Goal: Task Accomplishment & Management: Complete application form

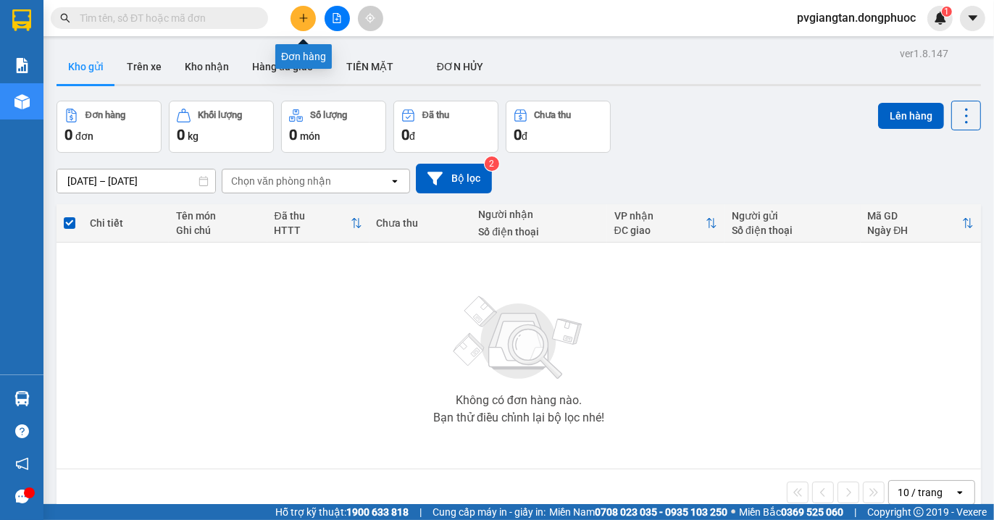
click at [307, 10] on button at bounding box center [303, 18] width 25 height 25
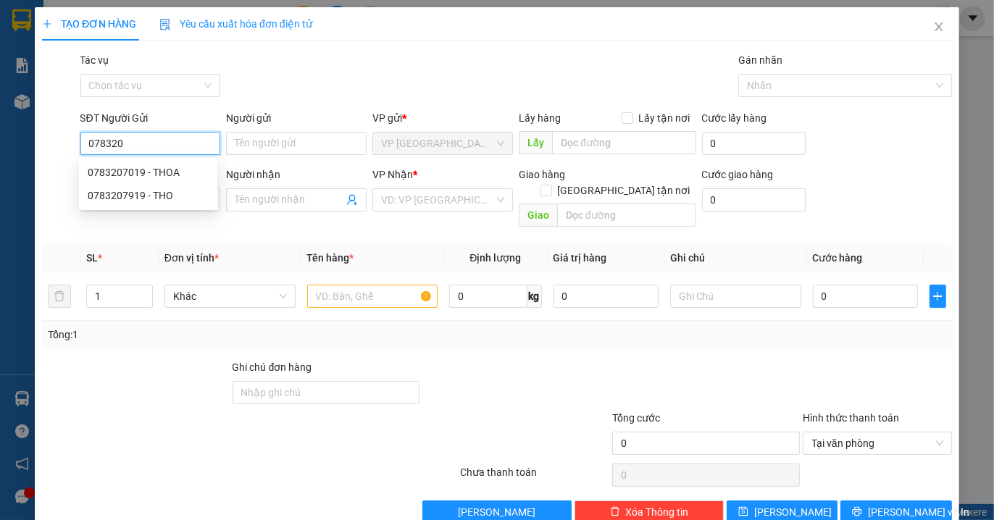
click at [162, 169] on div "0783207019 - THOA" at bounding box center [148, 173] width 121 height 16
type input "0783207019"
type input "THOA"
type input "0523431479"
type input "AN"
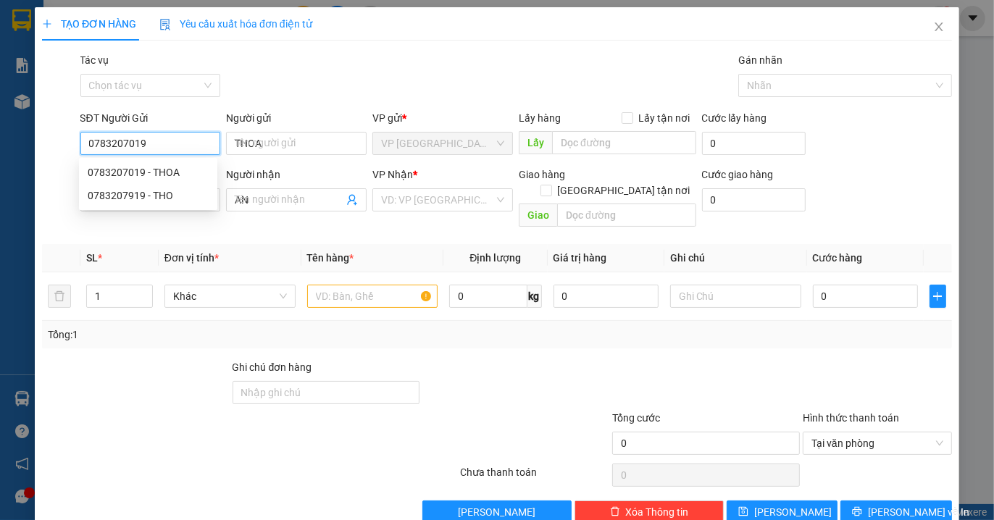
type input "40.000"
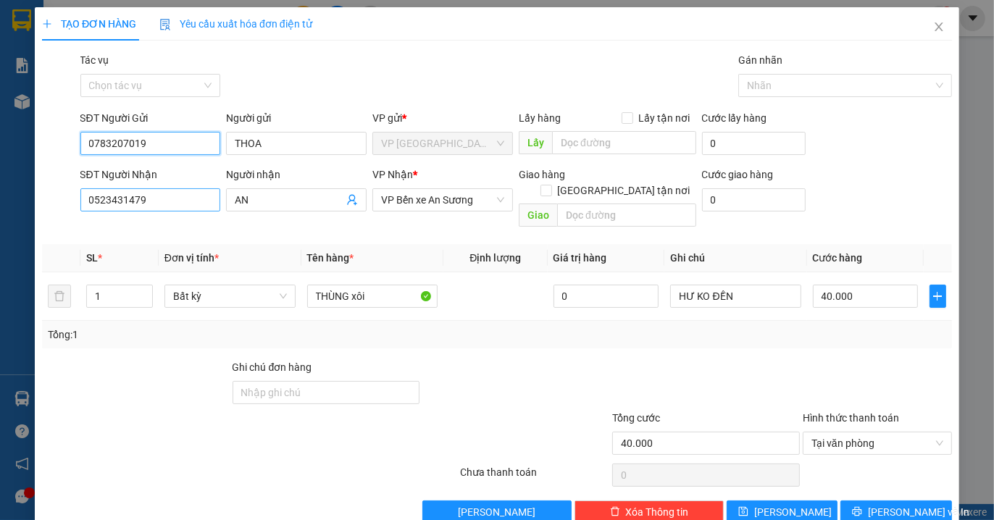
type input "0783207019"
drag, startPoint x: 155, startPoint y: 201, endPoint x: 7, endPoint y: 199, distance: 147.9
click at [7, 199] on div "TẠO ĐƠN HÀNG Yêu cầu xuất hóa đơn điện tử Transit Pickup Surcharge Ids Transit …" at bounding box center [497, 260] width 994 height 520
type input "0977013032"
drag, startPoint x: 288, startPoint y: 193, endPoint x: 225, endPoint y: 194, distance: 63.8
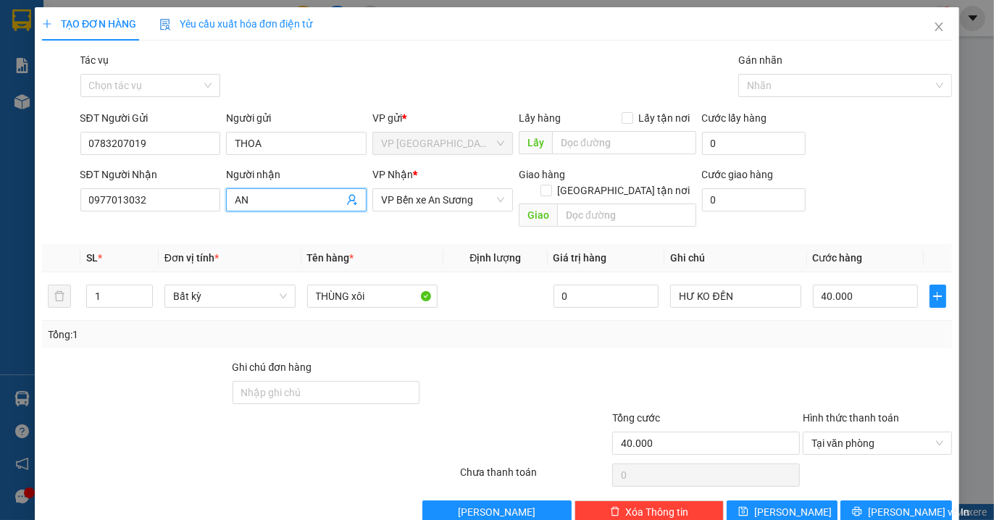
click at [226, 194] on span "AN" at bounding box center [296, 199] width 141 height 23
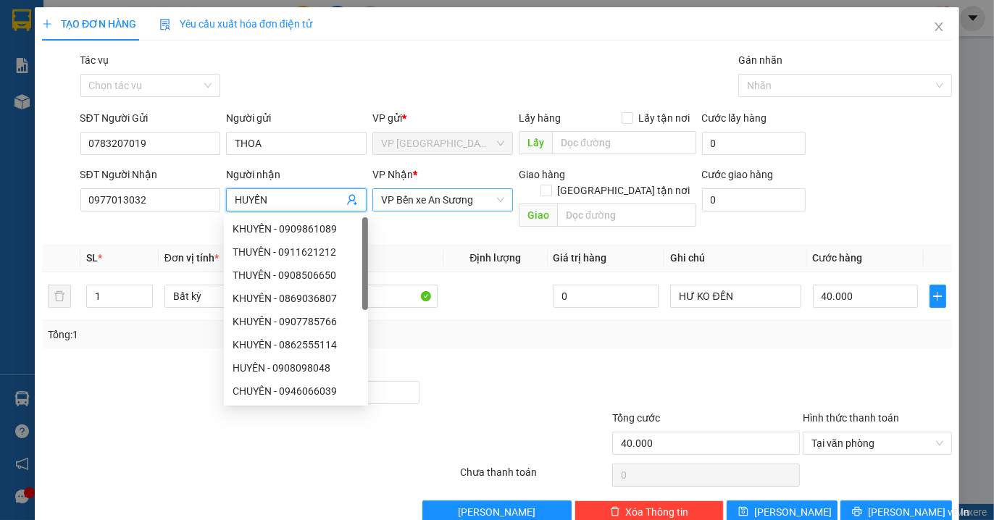
click at [482, 204] on span "VP Bến xe An Sương" at bounding box center [442, 200] width 123 height 22
type input "HUYỀN"
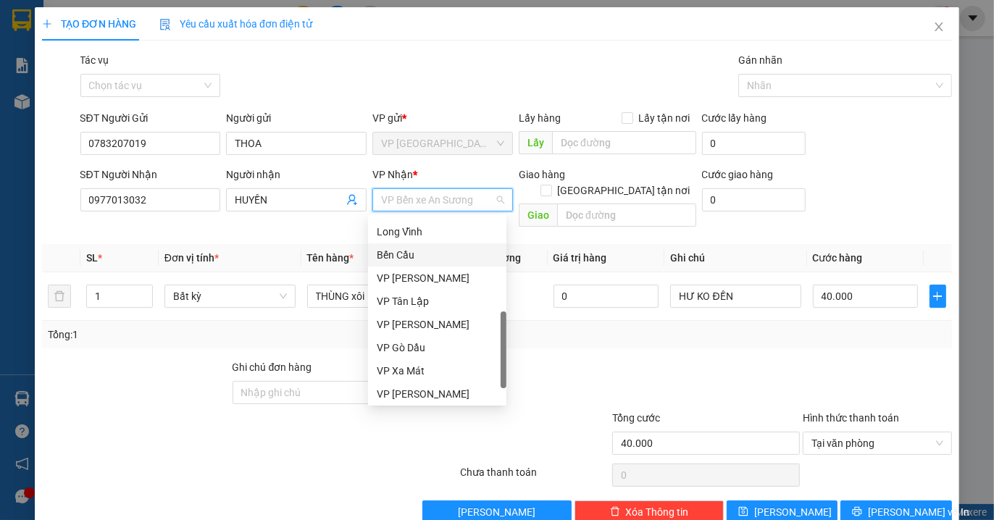
scroll to position [371, 0]
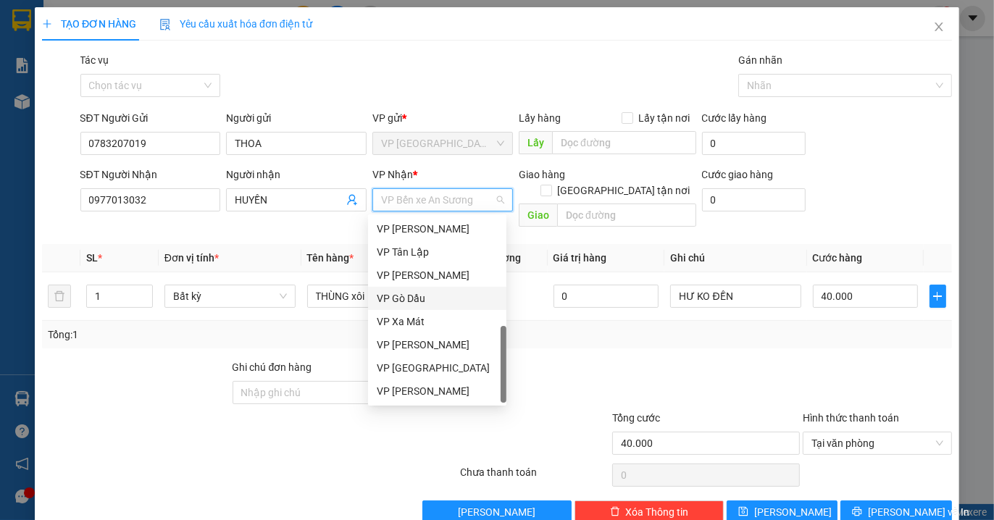
click at [428, 292] on div "VP Gò Dầu" at bounding box center [437, 299] width 121 height 16
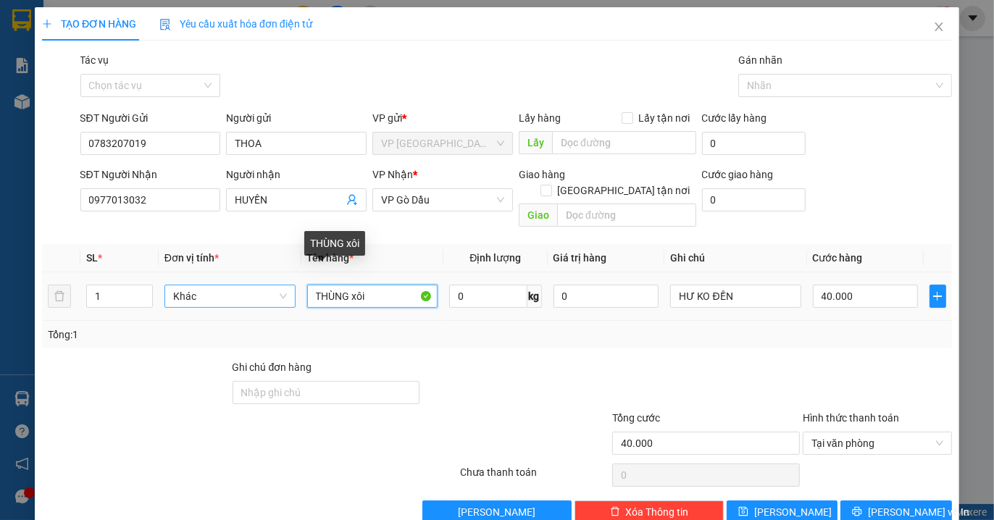
drag, startPoint x: 377, startPoint y: 283, endPoint x: 288, endPoint y: 283, distance: 88.4
click at [288, 283] on tr "1 Khác THÙNG xôi 0 kg 0 HƯ KO ĐỀN 40.000" at bounding box center [497, 297] width 910 height 49
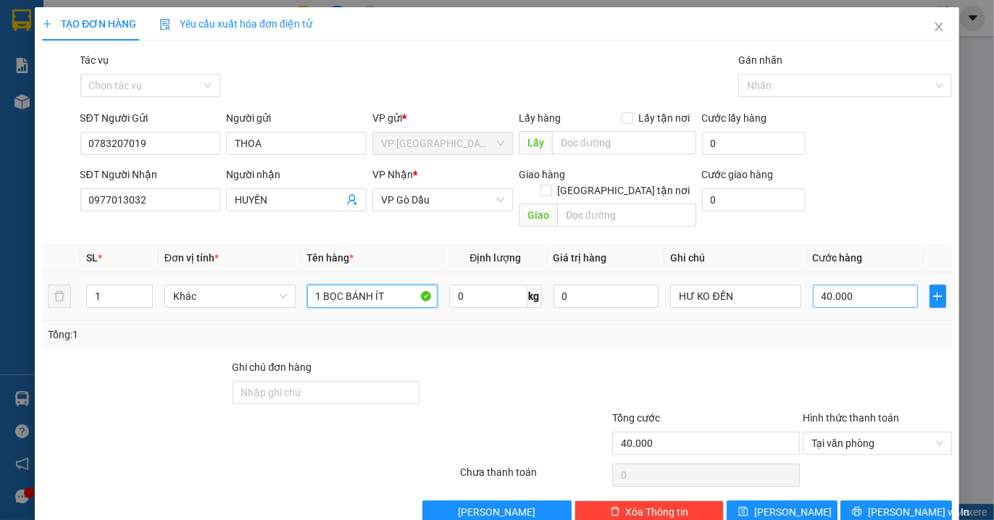
type input "1 BỌC BÁNH ÍT"
click at [867, 285] on input "40.000" at bounding box center [865, 296] width 105 height 23
type input "0"
type input "002"
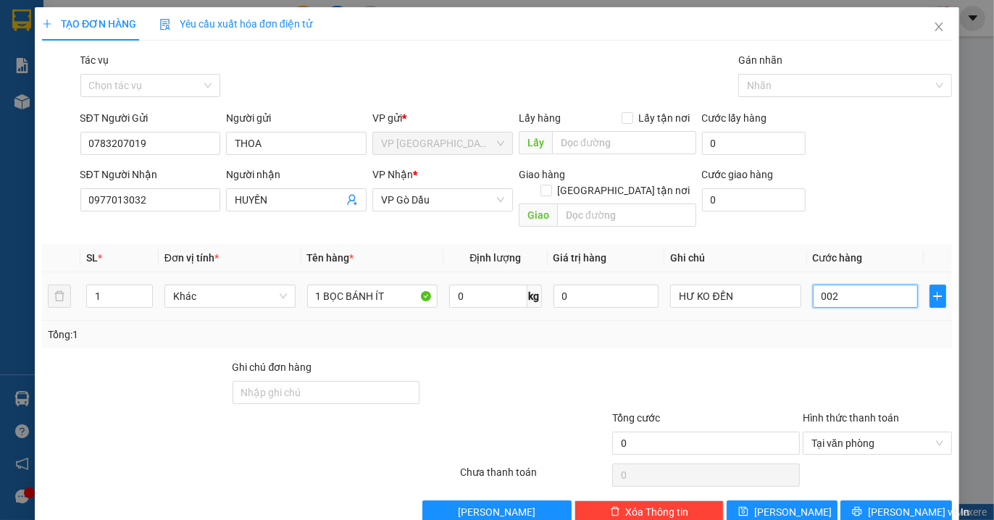
type input "2"
type input "0.025"
type input "25"
type input "0.025"
type input "25.000"
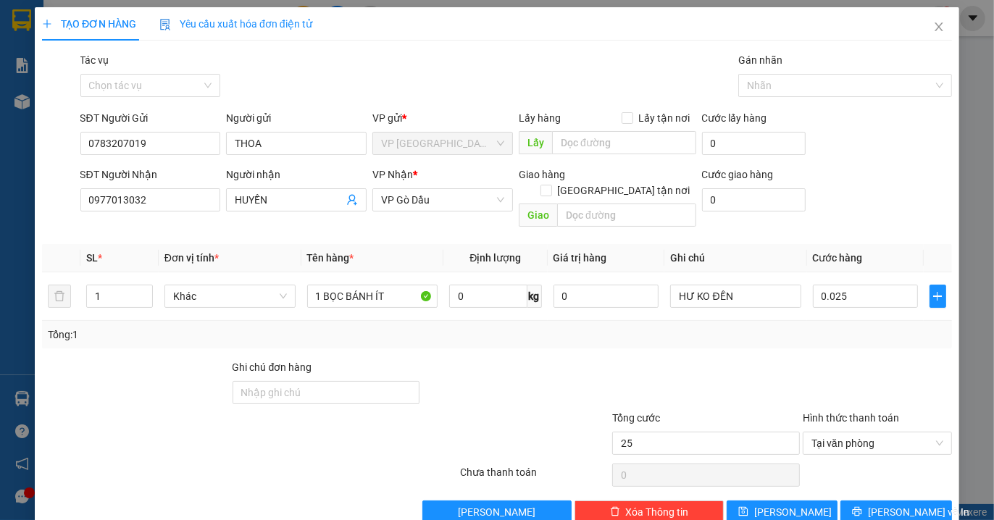
type input "25.000"
click at [859, 327] on div "Tổng: 1" at bounding box center [497, 335] width 899 height 16
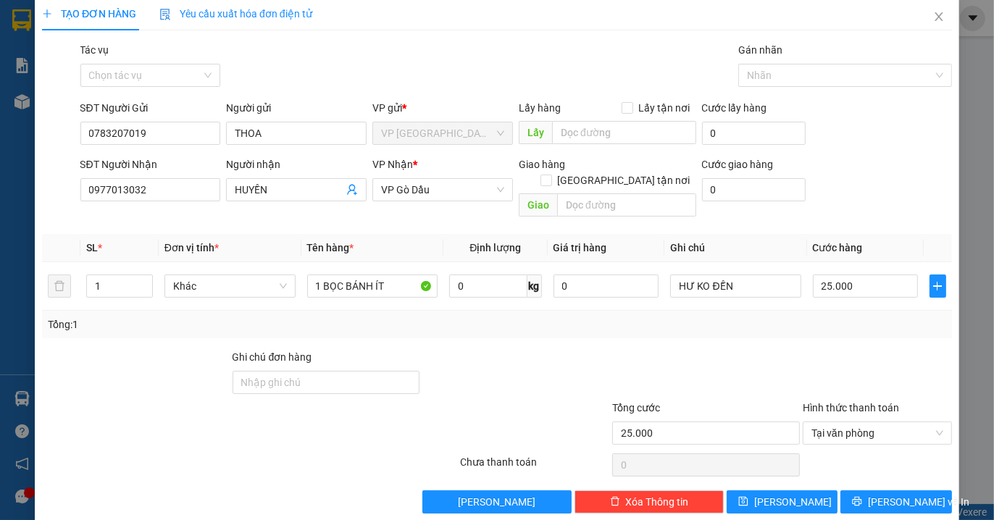
scroll to position [15, 0]
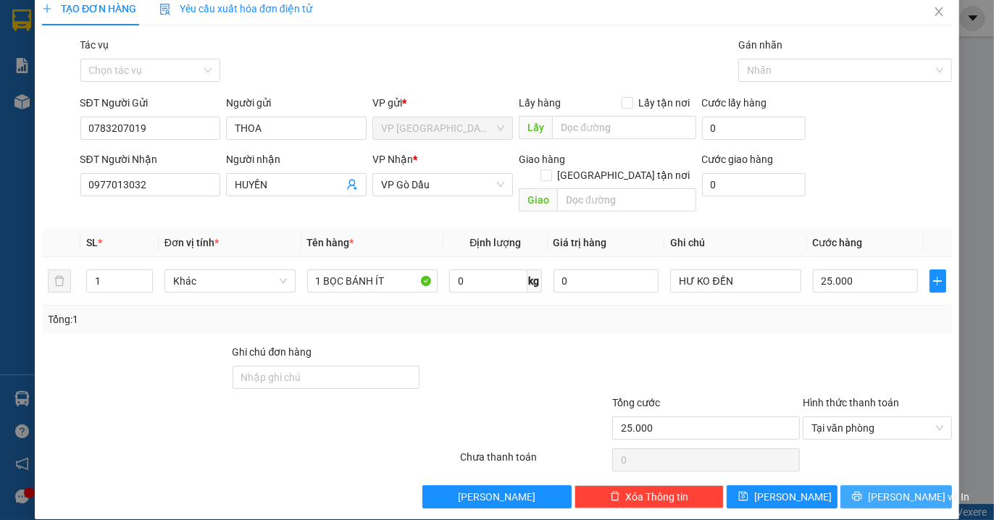
click at [883, 489] on span "[PERSON_NAME] và In" at bounding box center [918, 497] width 101 height 16
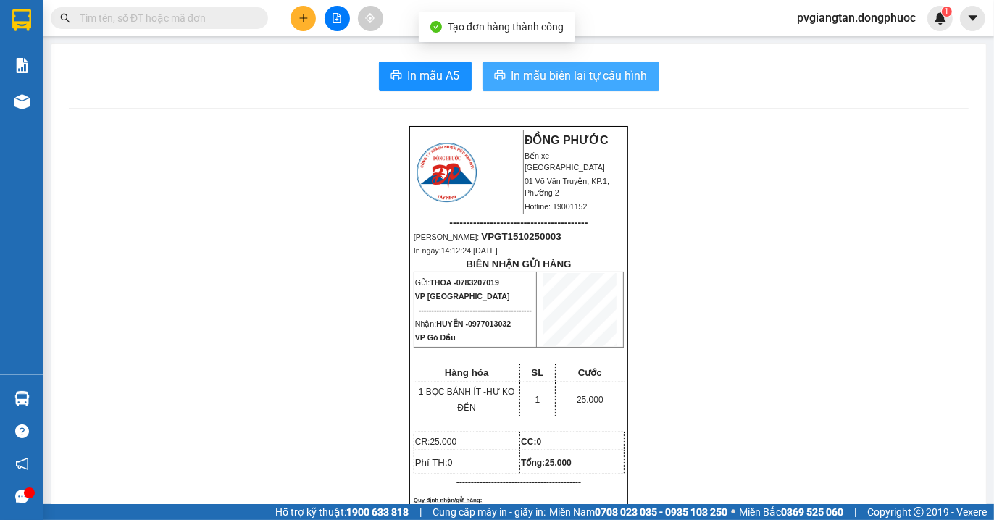
click at [558, 70] on span "In mẫu biên lai tự cấu hình" at bounding box center [580, 76] width 136 height 18
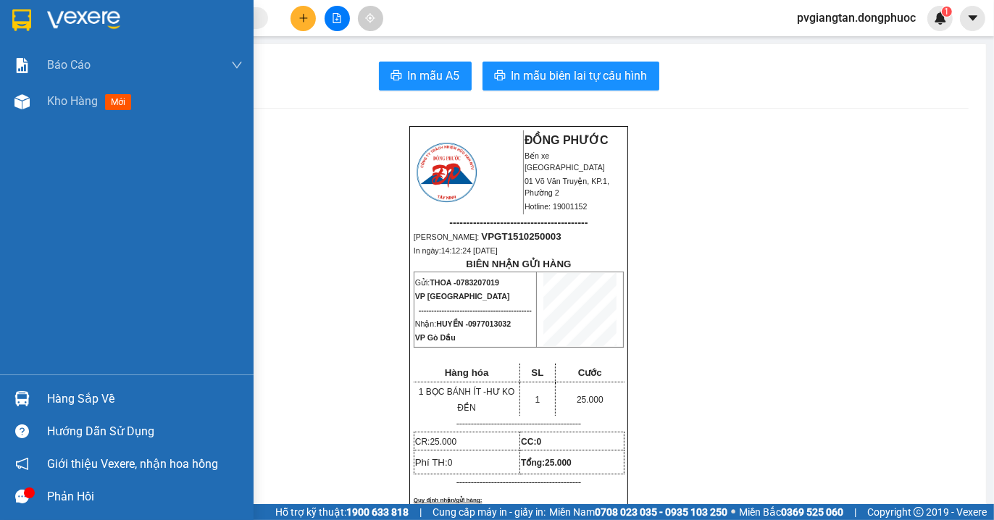
click at [56, 396] on div "Hàng sắp về" at bounding box center [145, 399] width 196 height 22
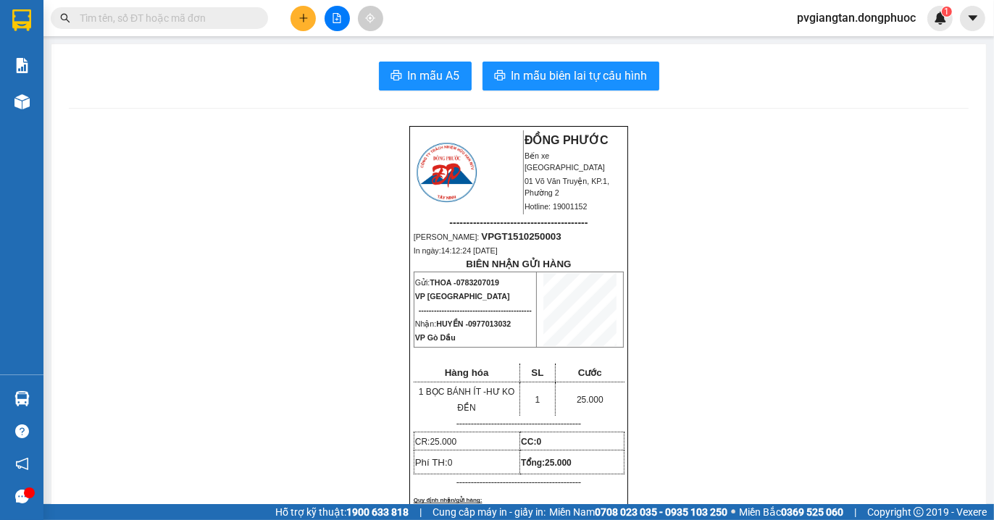
click at [830, 308] on section "Kết quả tìm kiếm ( 0 ) Bộ lọc No Data pvgiangtan.dongphuoc 1 Báo cáo Mẫu 1: Báo…" at bounding box center [497, 260] width 994 height 520
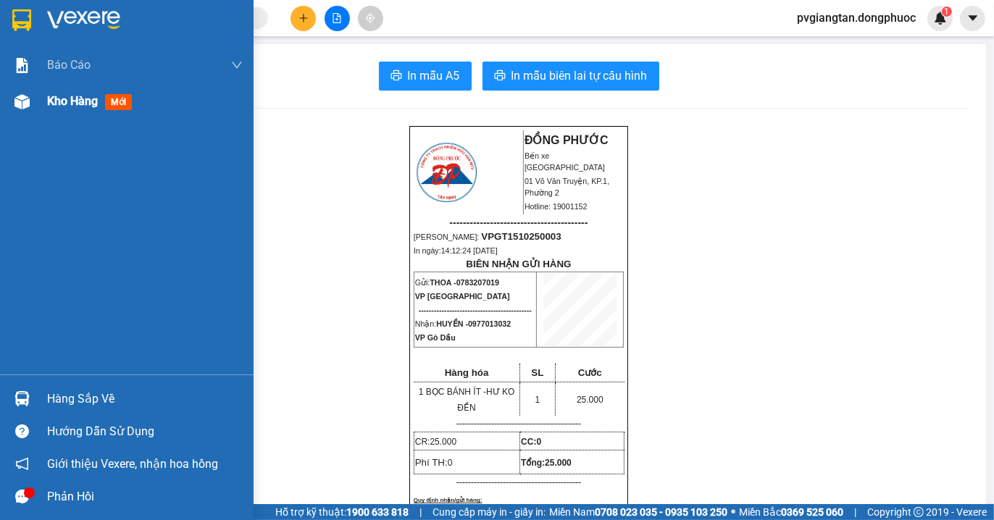
click at [73, 100] on span "Kho hàng" at bounding box center [72, 101] width 51 height 14
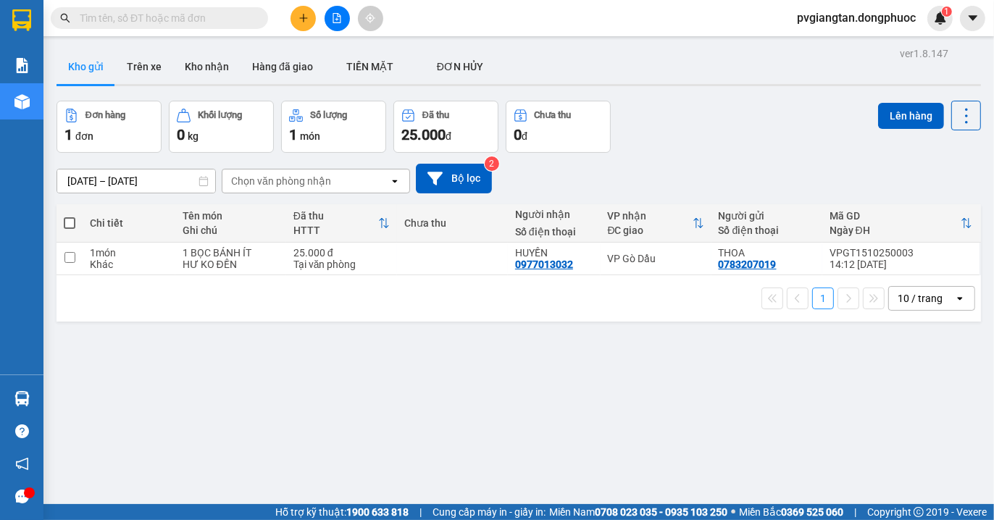
click at [68, 219] on span at bounding box center [70, 223] width 12 height 12
click at [70, 216] on input "checkbox" at bounding box center [70, 216] width 0 height 0
checkbox input "true"
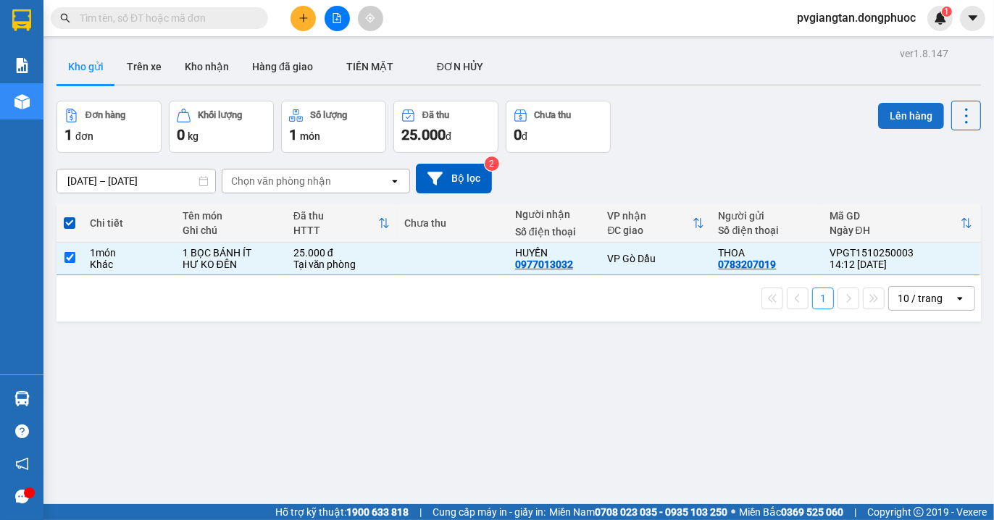
click at [878, 109] on button "Lên hàng" at bounding box center [911, 116] width 66 height 26
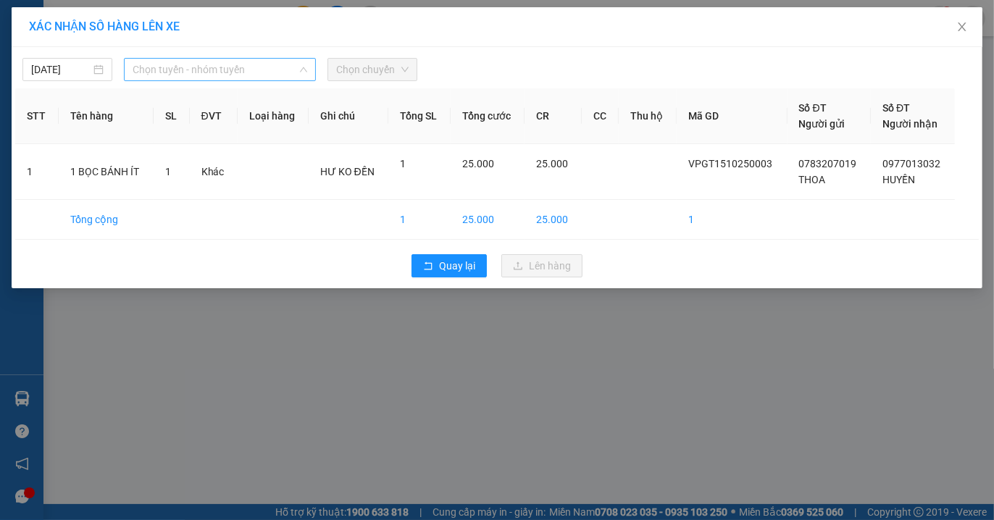
click at [210, 60] on span "Chọn tuyến - nhóm tuyến" at bounding box center [220, 70] width 175 height 22
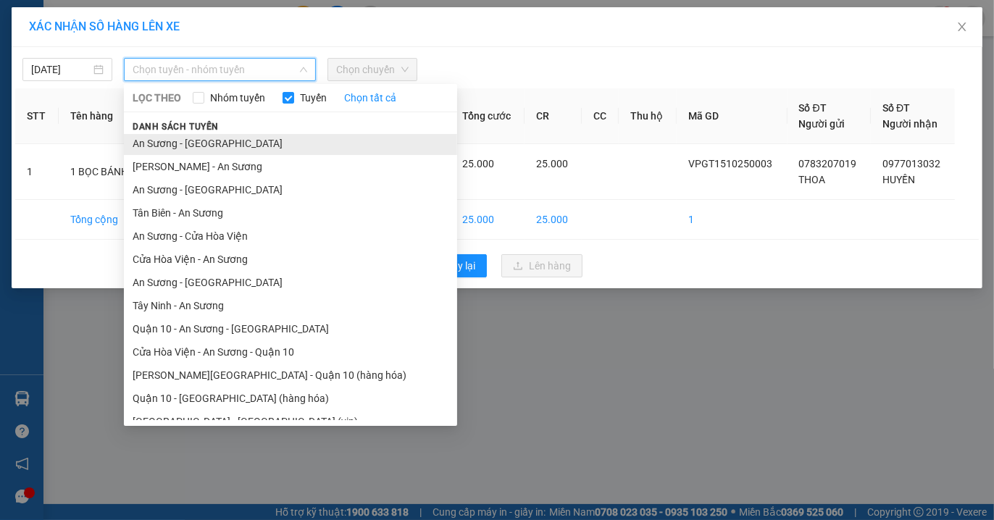
scroll to position [38, 0]
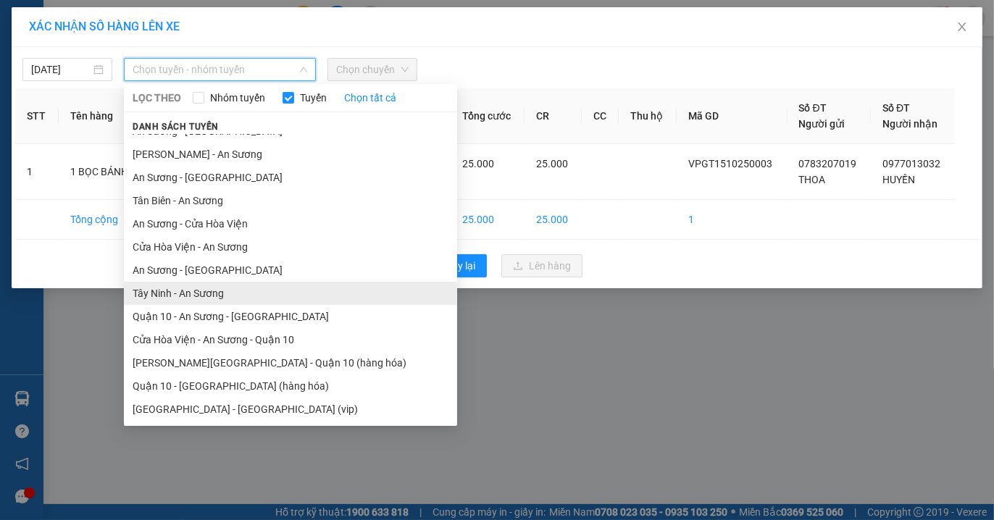
click at [240, 288] on li "Tây Ninh - An Sương" at bounding box center [290, 293] width 333 height 23
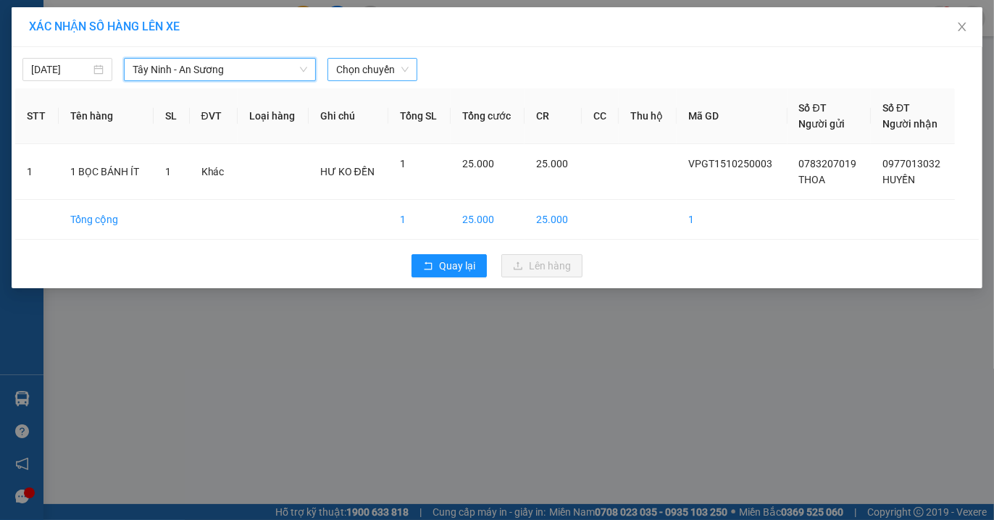
click at [375, 68] on span "Chọn chuyến" at bounding box center [372, 70] width 72 height 22
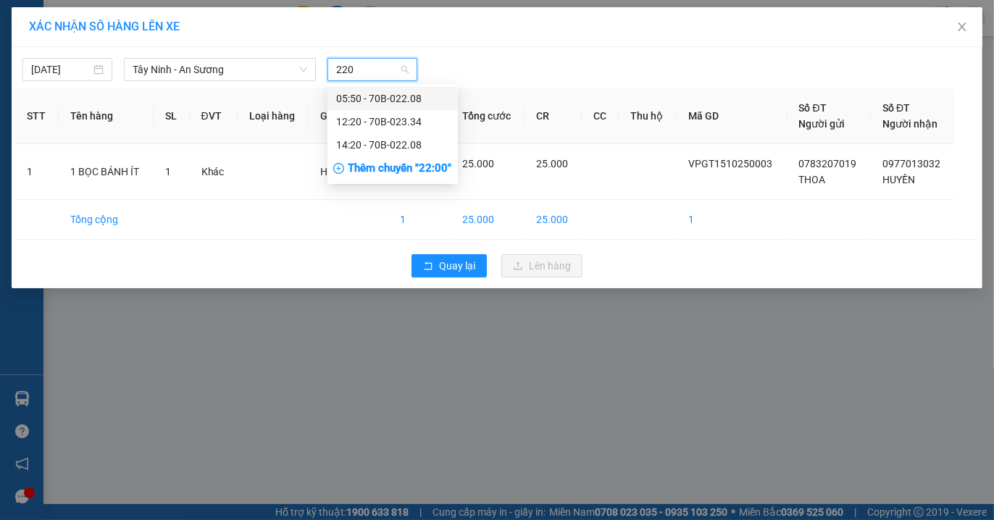
type input "2208"
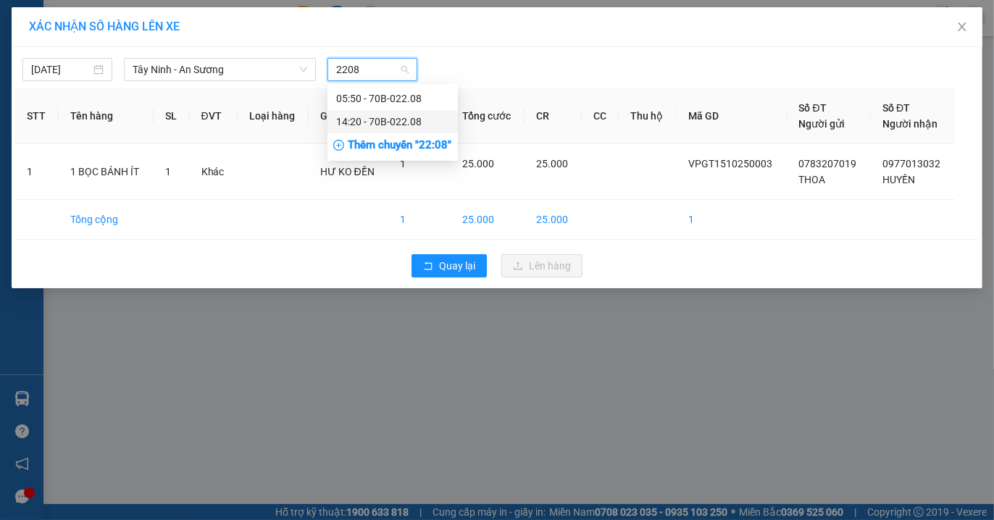
click at [377, 127] on div "14:20 - 70B-022.08" at bounding box center [392, 122] width 113 height 16
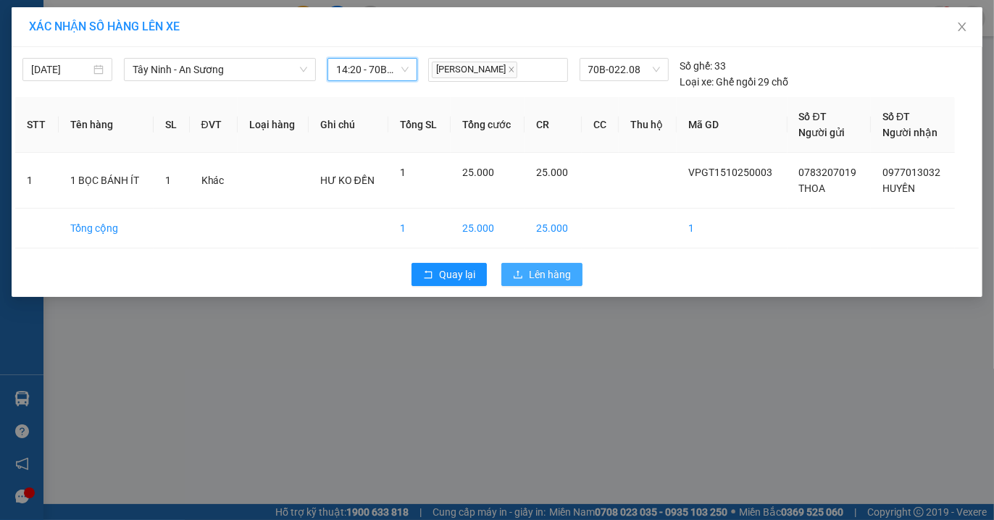
click at [573, 274] on button "Lên hàng" at bounding box center [542, 274] width 81 height 23
